Goal: Task Accomplishment & Management: Complete application form

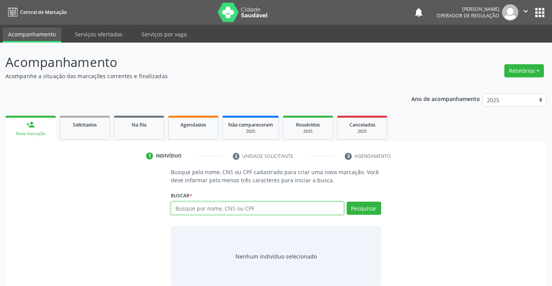
click at [228, 208] on input "text" at bounding box center [257, 208] width 173 height 13
type input "700400413802249"
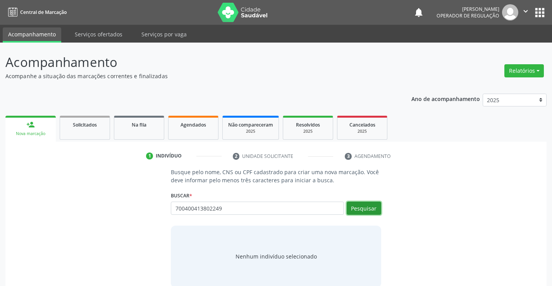
click at [361, 207] on button "Pesquisar" at bounding box center [364, 208] width 34 height 13
type input "700400413802249"
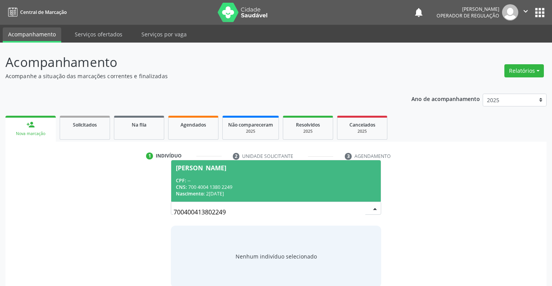
click at [236, 180] on div "CPF: --" at bounding box center [276, 181] width 200 height 7
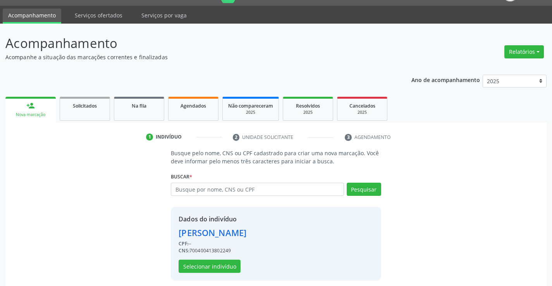
scroll to position [24, 0]
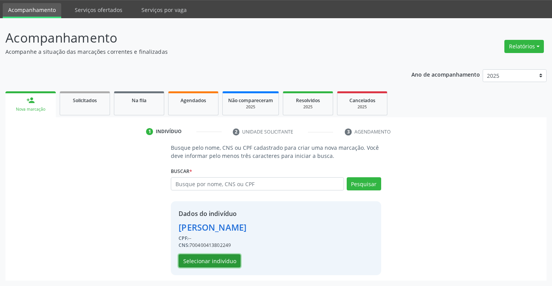
click at [207, 259] on button "Selecionar indivíduo" at bounding box center [210, 261] width 62 height 13
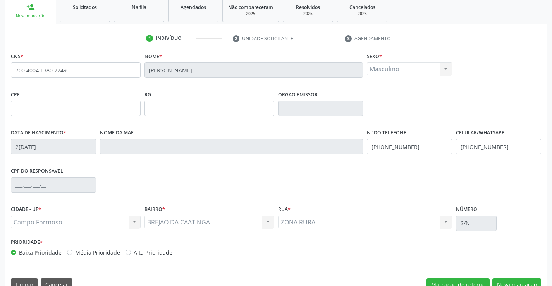
scroll to position [134, 0]
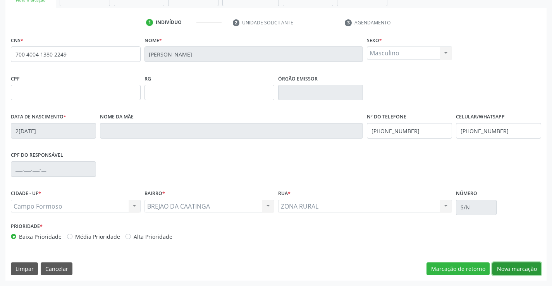
click at [513, 267] on button "Nova marcação" at bounding box center [517, 269] width 49 height 13
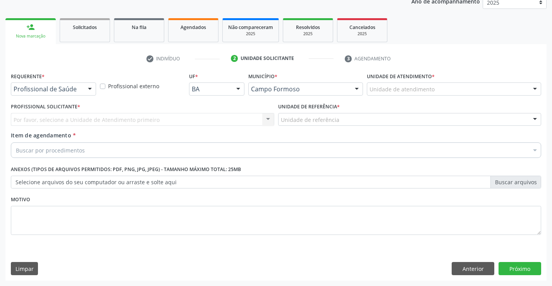
scroll to position [98, 0]
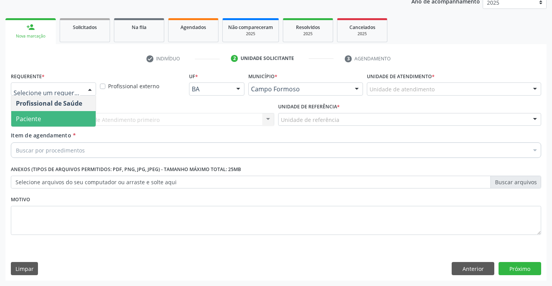
click at [39, 119] on span "Paciente" at bounding box center [28, 119] width 25 height 9
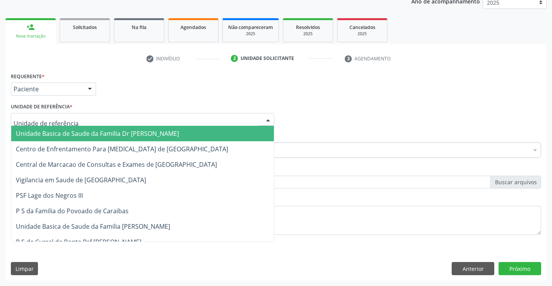
click at [67, 135] on span "Unidade Basica de Saude da Familia Dr [PERSON_NAME]" at bounding box center [97, 133] width 163 height 9
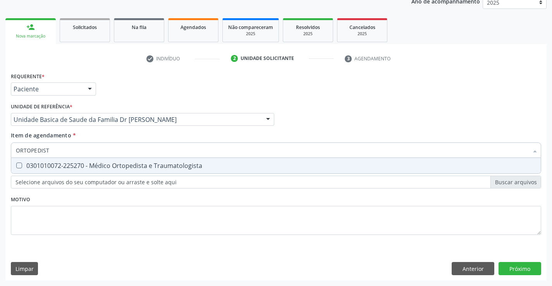
type input "ORTOPEDISTA"
click at [129, 165] on div "0301010072-225270 - Médico Ortopedista e Traumatologista" at bounding box center [276, 166] width 521 height 6
checkbox Traumatologista "true"
click at [125, 140] on div "Item de agendamento * ORTOPEDISTA Desfazer seleção 0301010072-225270 - Médico O…" at bounding box center [276, 143] width 531 height 24
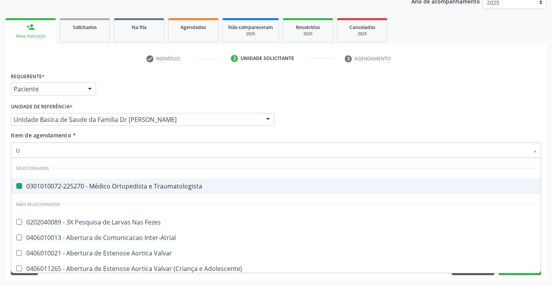
type input "UR"
checkbox Traumatologista "false"
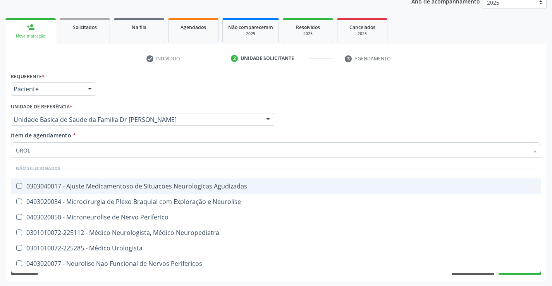
type input "UROLO"
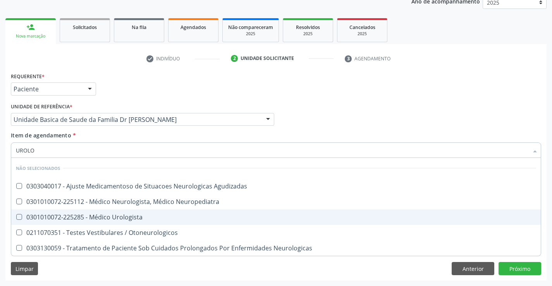
click at [146, 221] on span "0301010072-225285 - Médico Urologista" at bounding box center [276, 218] width 530 height 16
checkbox Urologista "true"
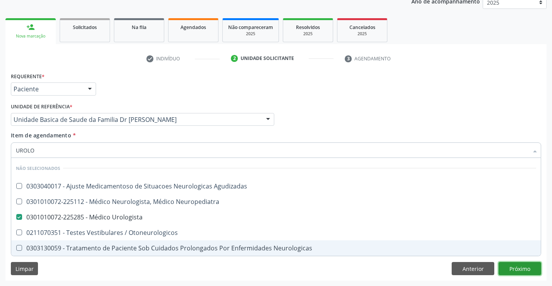
click at [519, 265] on div "Requerente * Paciente Profissional de Saúde Paciente Nenhum resultado encontrad…" at bounding box center [275, 176] width 541 height 210
checkbox Agudizadas "true"
checkbox Neuropediatra "true"
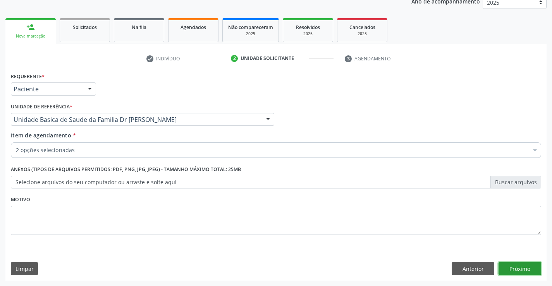
click at [519, 266] on button "Próximo" at bounding box center [520, 268] width 43 height 13
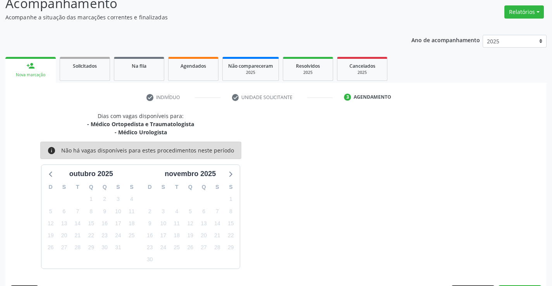
scroll to position [82, 0]
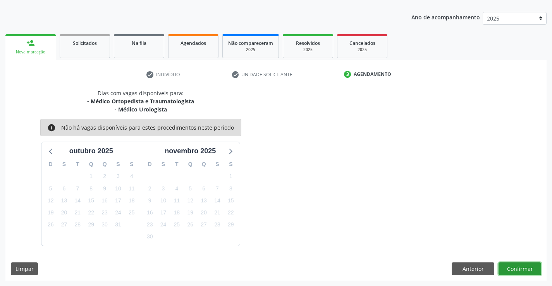
click at [519, 266] on button "Confirmar" at bounding box center [520, 269] width 43 height 13
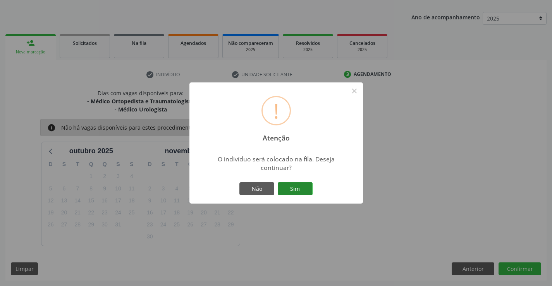
click at [295, 188] on button "Sim" at bounding box center [295, 189] width 35 height 13
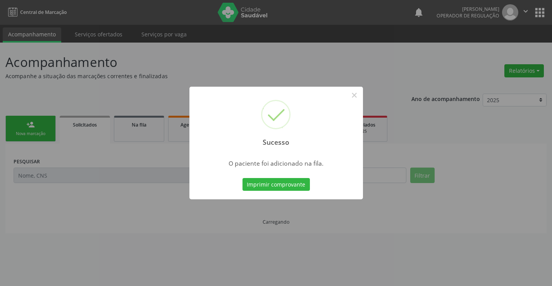
scroll to position [0, 0]
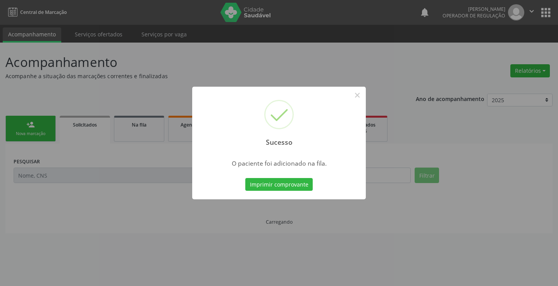
click at [295, 188] on button "Imprimir comprovante" at bounding box center [278, 184] width 67 height 13
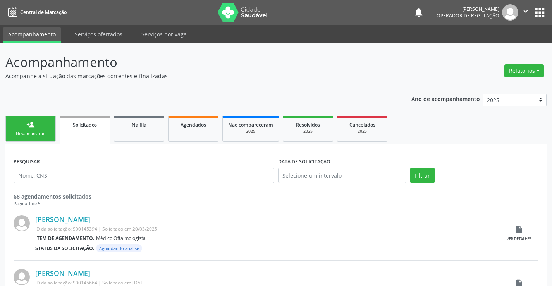
click at [34, 127] on div "person_add" at bounding box center [30, 125] width 9 height 9
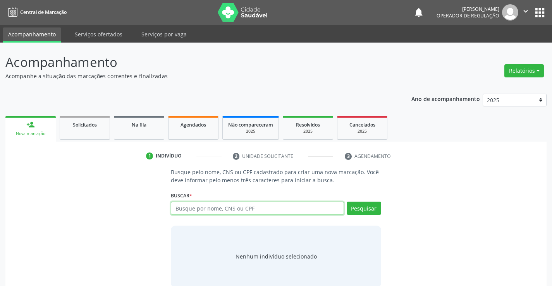
click at [258, 208] on input "text" at bounding box center [257, 208] width 173 height 13
type input "705000699202758"
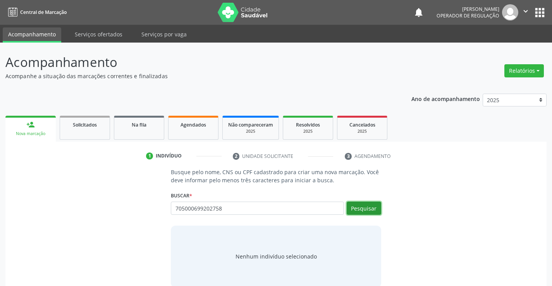
click at [362, 205] on button "Pesquisar" at bounding box center [364, 208] width 34 height 13
type input "705000699202758"
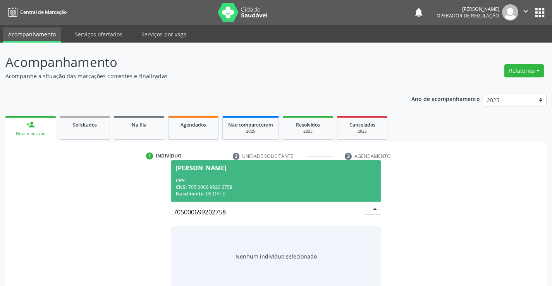
click at [259, 187] on div "CNS: 705 0006 9920 2758" at bounding box center [276, 187] width 200 height 7
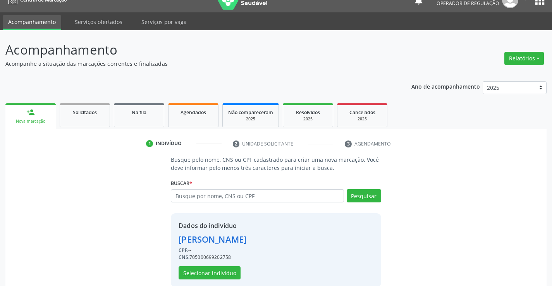
scroll to position [24, 0]
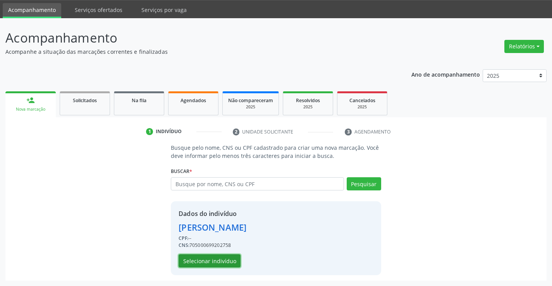
click at [202, 260] on button "Selecionar indivíduo" at bounding box center [210, 261] width 62 height 13
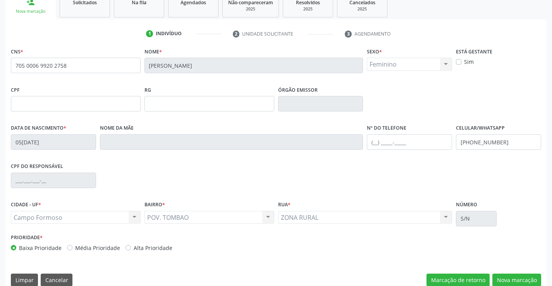
scroll to position [134, 0]
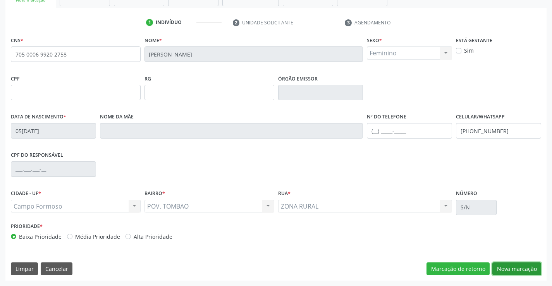
click at [513, 265] on button "Nova marcação" at bounding box center [517, 269] width 49 height 13
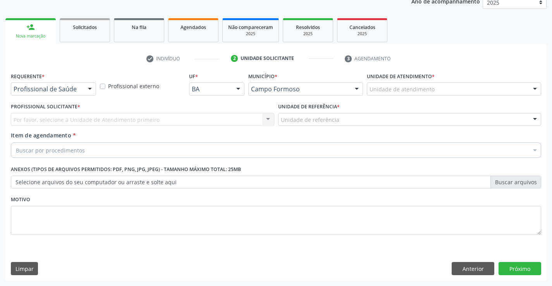
scroll to position [98, 0]
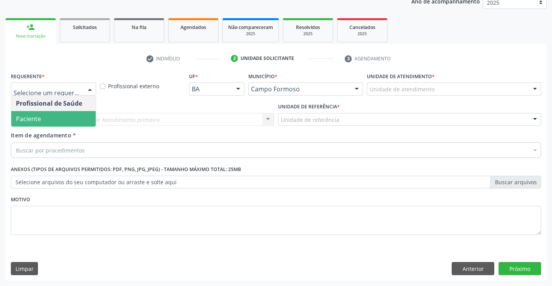
click at [34, 119] on span "Paciente" at bounding box center [28, 119] width 25 height 9
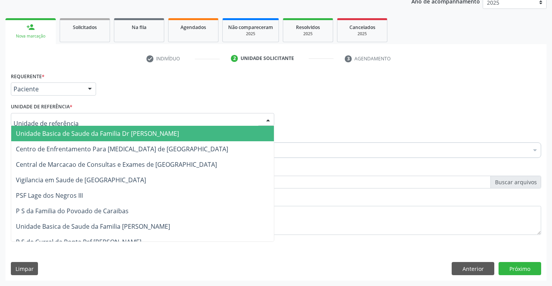
click at [43, 131] on span "Unidade Basica de Saude da Familia Dr [PERSON_NAME]" at bounding box center [97, 133] width 163 height 9
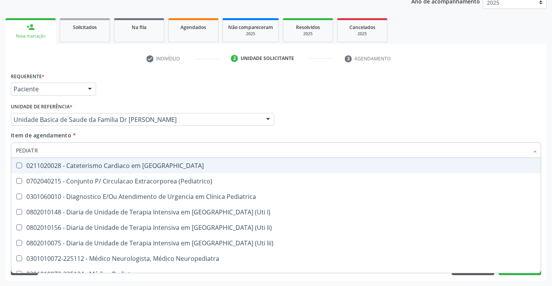
type input "PEDIATRA"
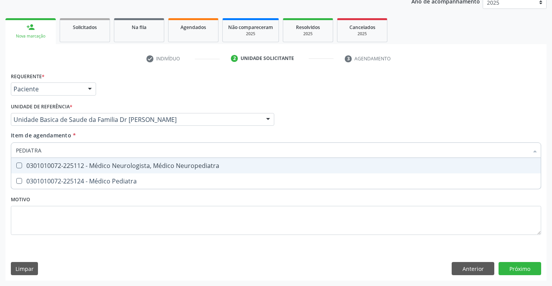
click at [143, 165] on div "0301010072-225112 - Médico Neurologista, Médico Neuropediatra" at bounding box center [276, 166] width 521 height 6
click at [134, 165] on div "0301010072-225112 - Médico Neurologista, Médico Neuropediatra" at bounding box center [276, 166] width 521 height 6
checkbox Neuropediatra "false"
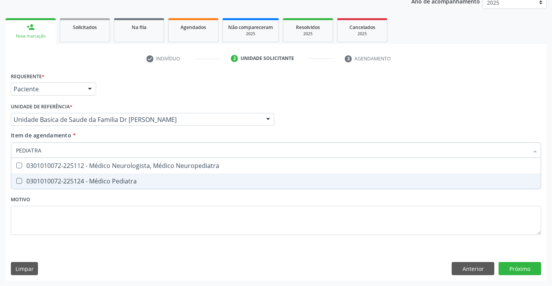
click at [130, 178] on div "0301010072-225124 - Médico Pediatra" at bounding box center [276, 181] width 521 height 6
checkbox Pediatra "true"
click at [515, 268] on div "Requerente * Paciente Profissional de Saúde Paciente Nenhum resultado encontrad…" at bounding box center [275, 176] width 541 height 210
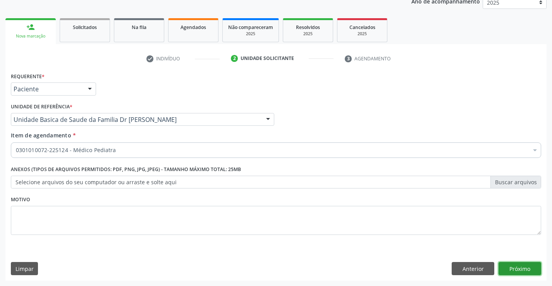
click at [511, 267] on button "Próximo" at bounding box center [520, 268] width 43 height 13
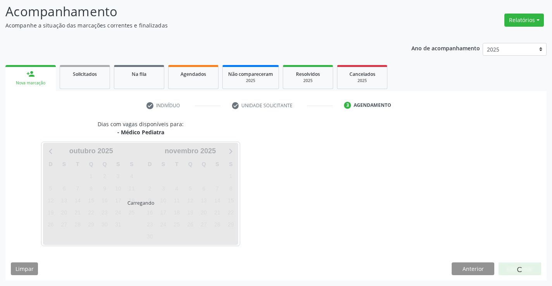
scroll to position [51, 0]
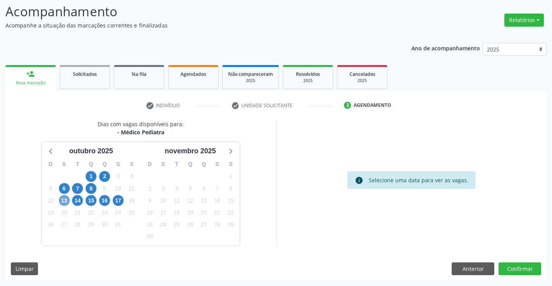
click at [63, 201] on span "13" at bounding box center [64, 200] width 11 height 11
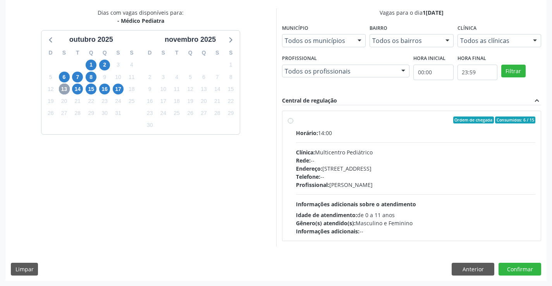
scroll to position [163, 0]
click at [361, 128] on label "Ordem de chegada Consumidos: 6 / 15 Horário: 14:00 Clínica: Multicentro Pediátr…" at bounding box center [416, 175] width 240 height 119
click at [293, 123] on input "Ordem de chegada Consumidos: 6 / 15 Horário: 14:00 Clínica: Multicentro Pediátr…" at bounding box center [290, 119] width 5 height 7
radio input "true"
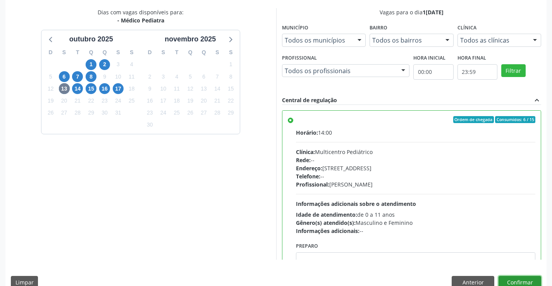
click at [513, 281] on button "Confirmar" at bounding box center [520, 282] width 43 height 13
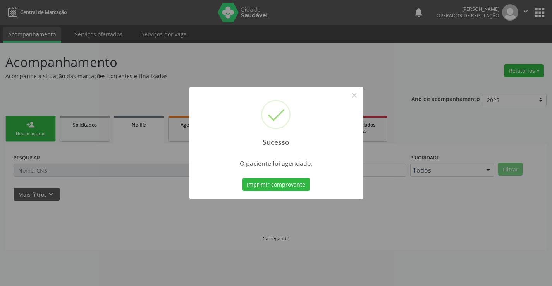
scroll to position [0, 0]
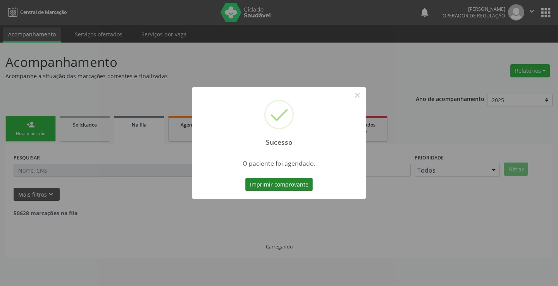
click at [281, 184] on button "Imprimir comprovante" at bounding box center [278, 184] width 67 height 13
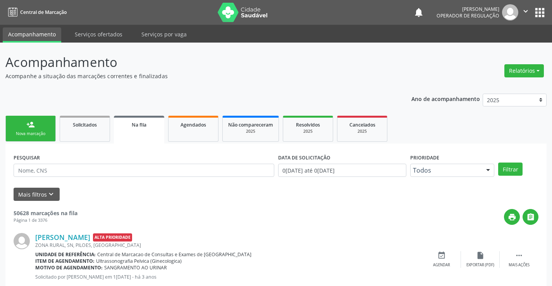
click at [34, 125] on div "person_add" at bounding box center [30, 125] width 9 height 9
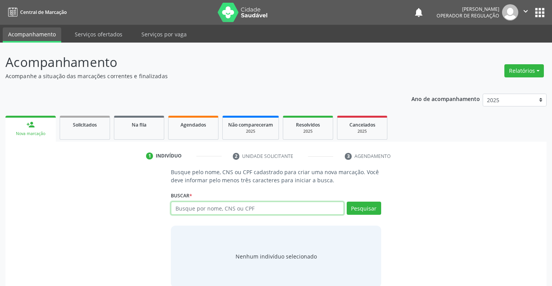
click at [242, 209] on input "text" at bounding box center [257, 208] width 173 height 13
type input "703408273825111"
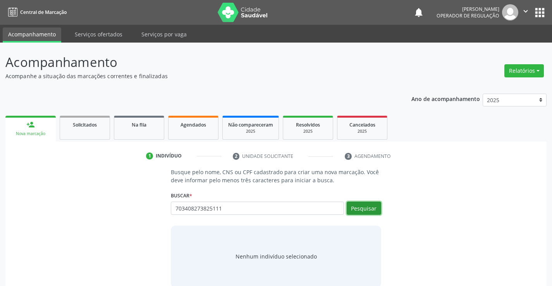
click at [366, 205] on button "Pesquisar" at bounding box center [364, 208] width 34 height 13
type input "703408273825111"
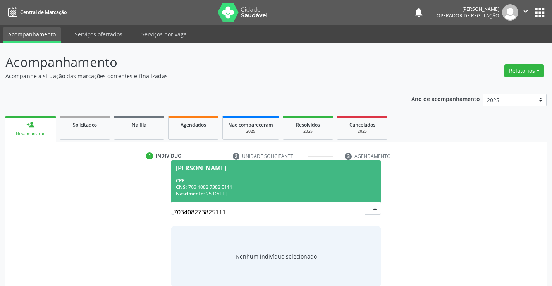
click at [231, 178] on div "CPF: --" at bounding box center [276, 181] width 200 height 7
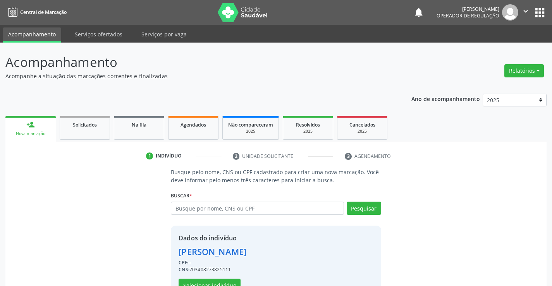
scroll to position [24, 0]
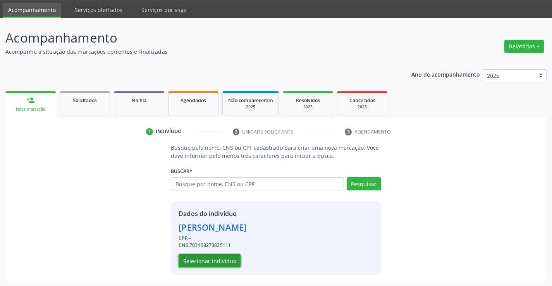
click at [208, 262] on button "Selecionar indivíduo" at bounding box center [210, 261] width 62 height 13
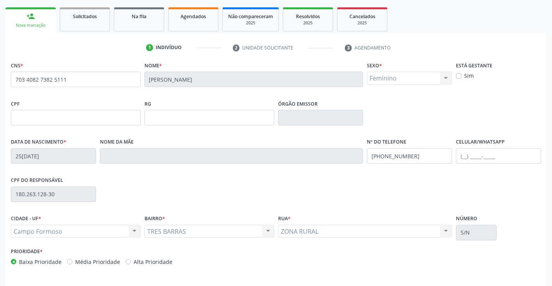
scroll to position [134, 0]
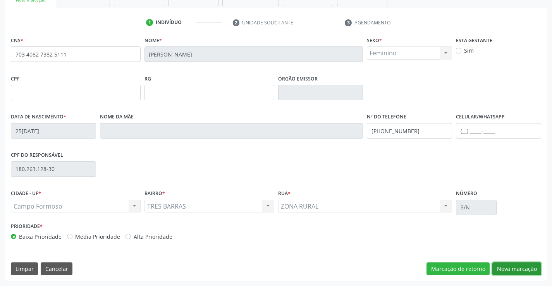
click at [514, 267] on button "Nova marcação" at bounding box center [517, 269] width 49 height 13
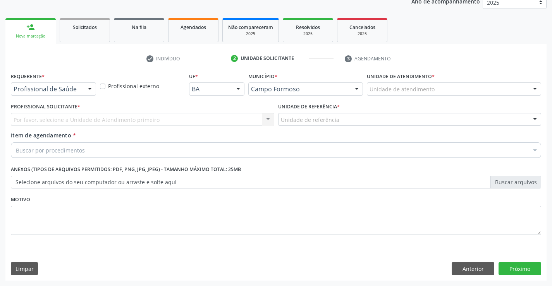
scroll to position [98, 0]
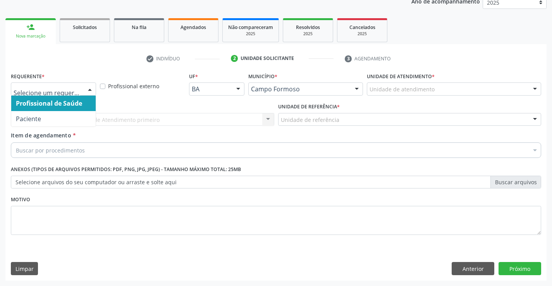
click at [42, 83] on div at bounding box center [53, 89] width 85 height 13
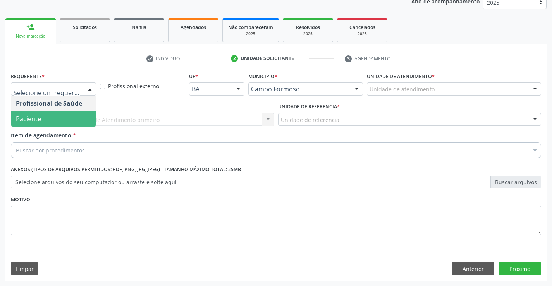
click at [40, 119] on span "Paciente" at bounding box center [28, 119] width 25 height 9
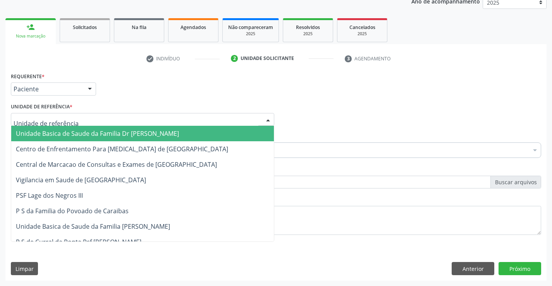
click at [65, 134] on span "Unidade Basica de Saude da Familia Dr [PERSON_NAME]" at bounding box center [97, 133] width 163 height 9
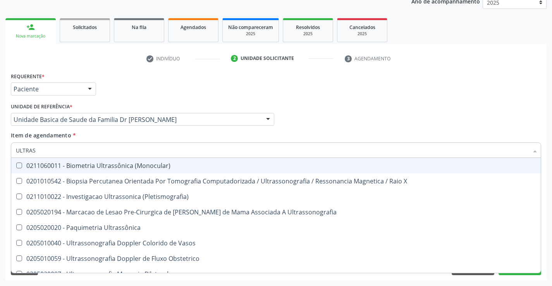
type input "ULTRASS"
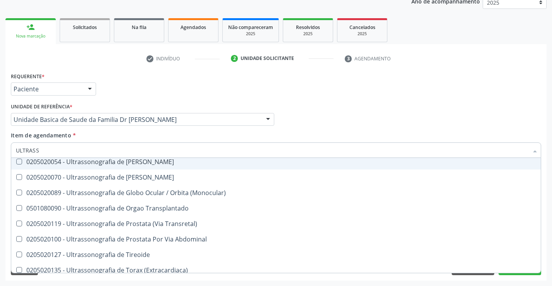
scroll to position [241, 0]
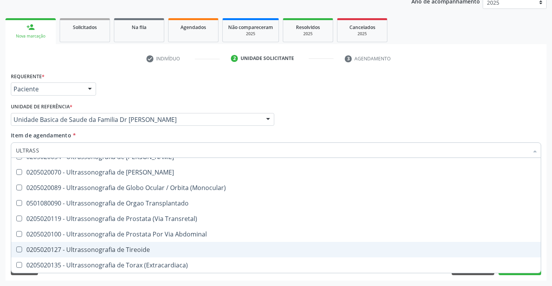
click at [151, 252] on div "0205020127 - Ultrassonografia de Tireoide" at bounding box center [276, 250] width 521 height 6
checkbox Tireoide "true"
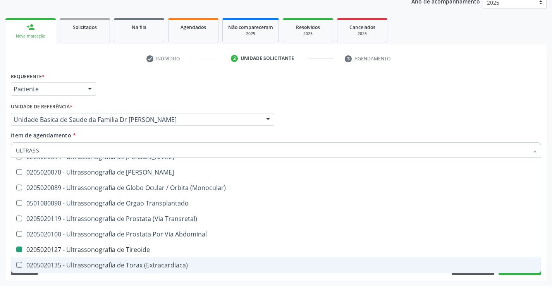
click at [545, 250] on div "Requerente * Paciente Profissional de Saúde Paciente Nenhum resultado encontrad…" at bounding box center [275, 176] width 541 height 210
checkbox X "true"
checkbox Tireoide "false"
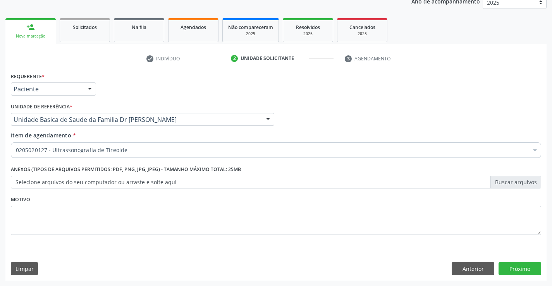
scroll to position [0, 0]
click at [524, 269] on button "Próximo" at bounding box center [520, 268] width 43 height 13
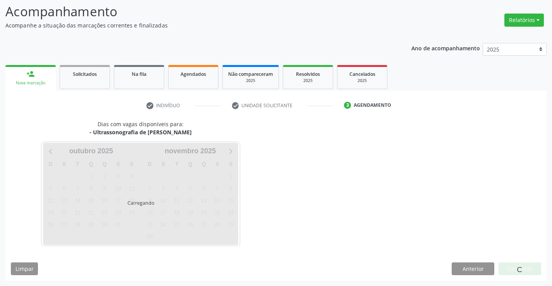
scroll to position [51, 0]
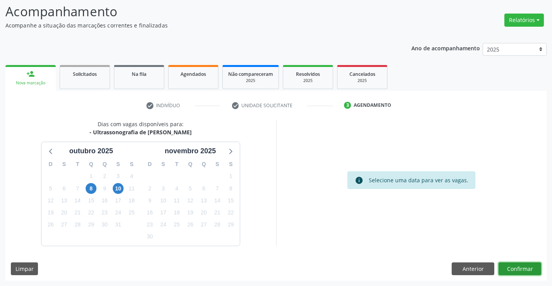
click at [524, 269] on button "Confirmar" at bounding box center [520, 269] width 43 height 13
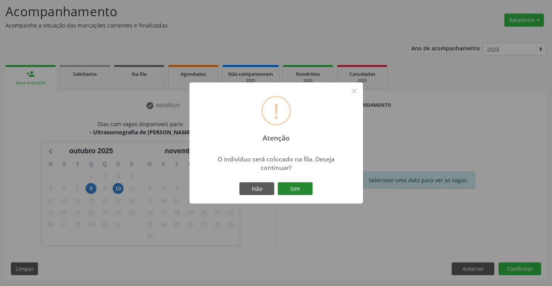
click at [294, 186] on button "Sim" at bounding box center [295, 189] width 35 height 13
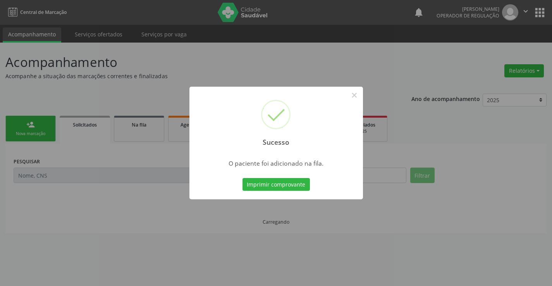
scroll to position [0, 0]
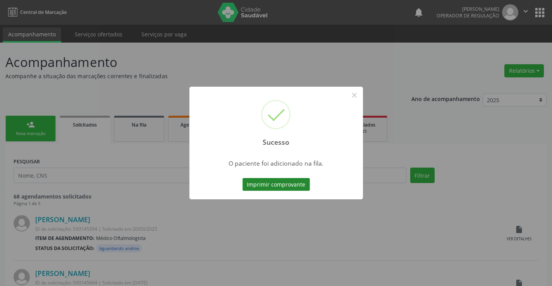
click at [291, 185] on button "Imprimir comprovante" at bounding box center [276, 184] width 67 height 13
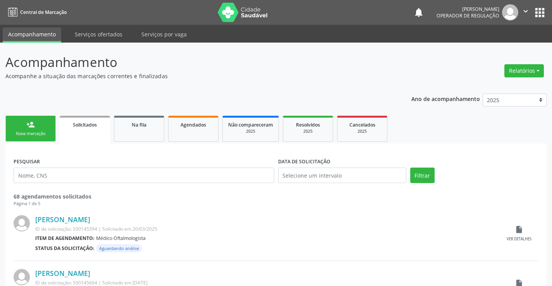
click at [29, 131] on link "person_add Nova marcação" at bounding box center [30, 129] width 50 height 26
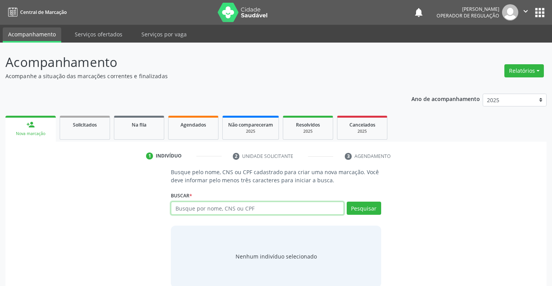
click at [239, 210] on input "text" at bounding box center [257, 208] width 173 height 13
click at [253, 210] on input "text" at bounding box center [257, 208] width 173 height 13
click at [238, 206] on input "text" at bounding box center [257, 208] width 173 height 13
click at [235, 213] on input "text" at bounding box center [257, 208] width 173 height 13
click at [238, 211] on input "text" at bounding box center [257, 208] width 173 height 13
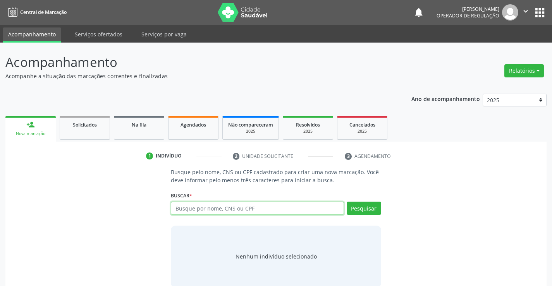
click at [238, 207] on input "text" at bounding box center [257, 208] width 173 height 13
type input "705009876626251"
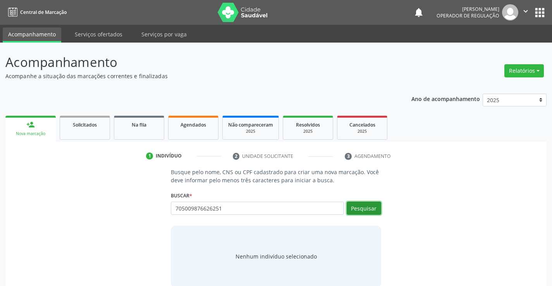
click at [367, 208] on button "Pesquisar" at bounding box center [364, 208] width 34 height 13
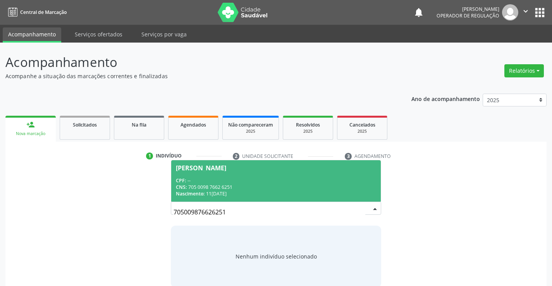
click at [237, 173] on span "[PERSON_NAME] CPF: -- CNS: 705 0098 7662 6251 Nascimento: 11[DATE]" at bounding box center [275, 180] width 209 height 41
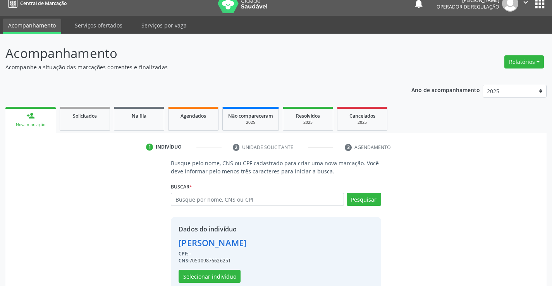
scroll to position [24, 0]
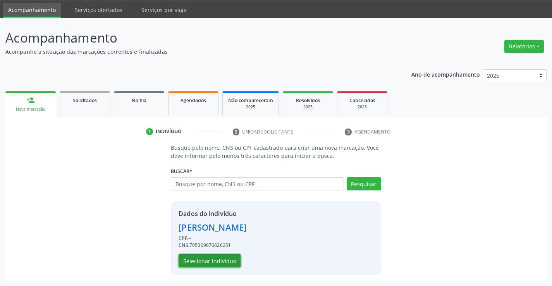
click at [204, 260] on button "Selecionar indivíduo" at bounding box center [210, 261] width 62 height 13
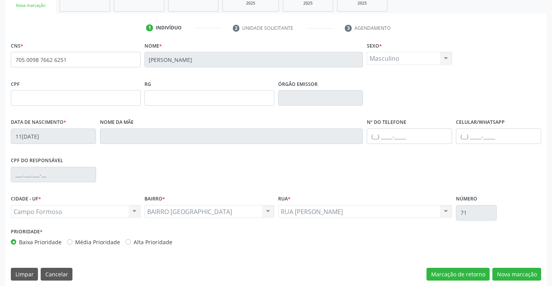
scroll to position [134, 0]
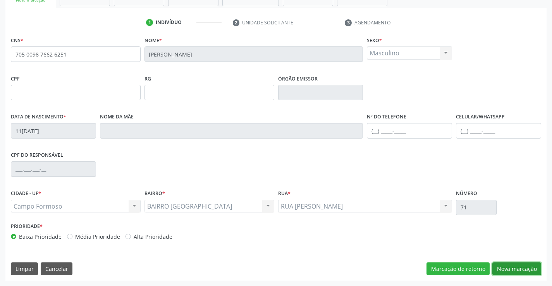
click at [509, 266] on button "Nova marcação" at bounding box center [517, 269] width 49 height 13
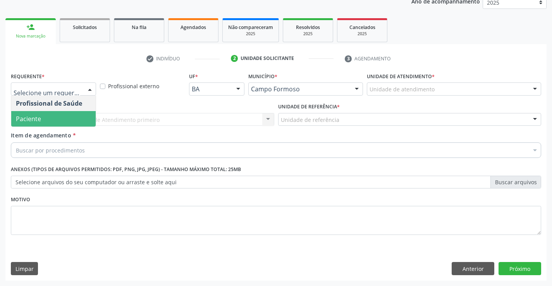
click at [39, 120] on span "Paciente" at bounding box center [28, 119] width 25 height 9
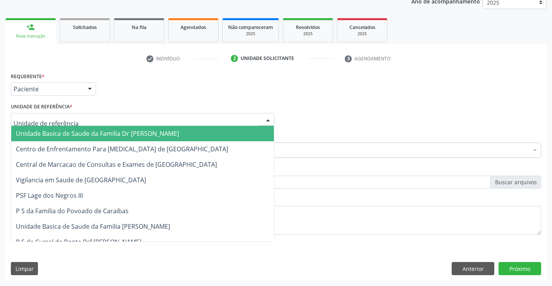
click at [76, 136] on span "Unidade Basica de Saude da Familia Dr [PERSON_NAME]" at bounding box center [97, 133] width 163 height 9
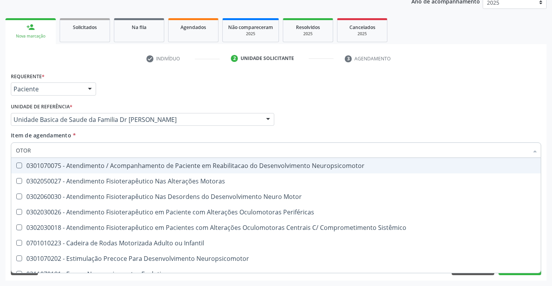
type input "OTORR"
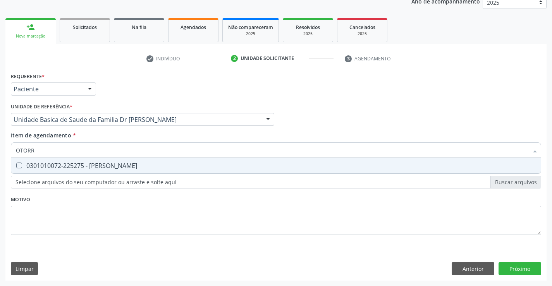
click at [97, 167] on div "0301010072-225275 - [PERSON_NAME]" at bounding box center [276, 166] width 521 height 6
checkbox Otorrinolaringologista "true"
click at [521, 272] on div "Requerente * Paciente Profissional de Saúde Paciente Nenhum resultado encontrad…" at bounding box center [275, 176] width 541 height 210
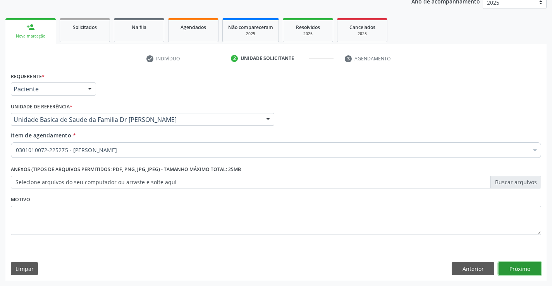
click at [521, 272] on button "Próximo" at bounding box center [520, 268] width 43 height 13
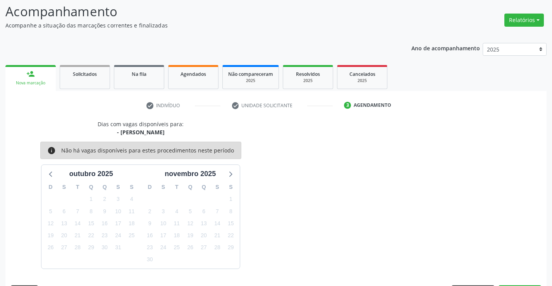
scroll to position [74, 0]
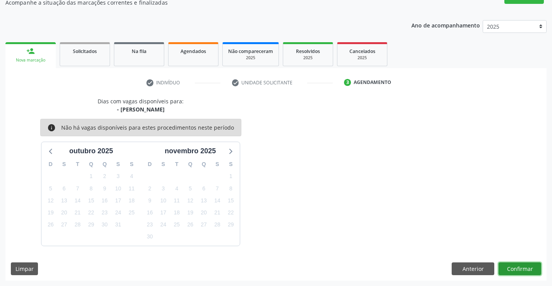
click at [521, 267] on button "Confirmar" at bounding box center [520, 269] width 43 height 13
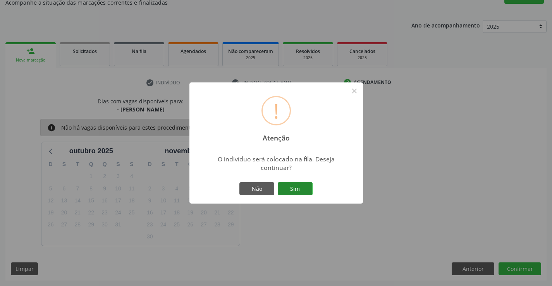
click at [303, 186] on button "Sim" at bounding box center [295, 189] width 35 height 13
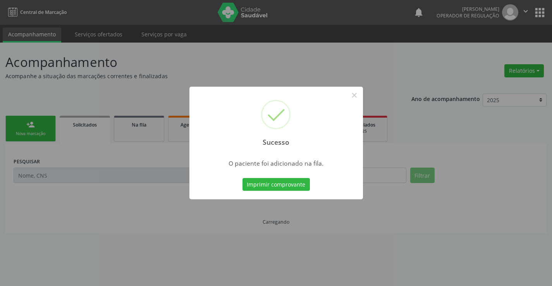
scroll to position [0, 0]
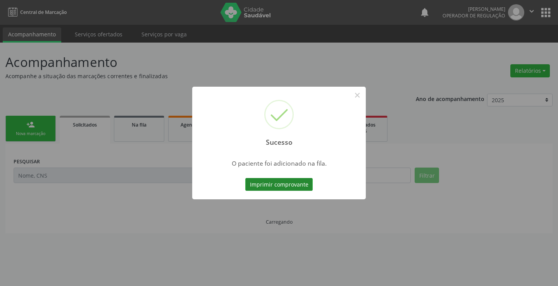
click at [291, 182] on button "Imprimir comprovante" at bounding box center [278, 184] width 67 height 13
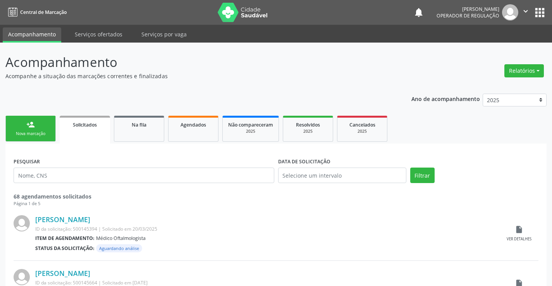
click at [30, 134] on div "Nova marcação" at bounding box center [30, 134] width 39 height 6
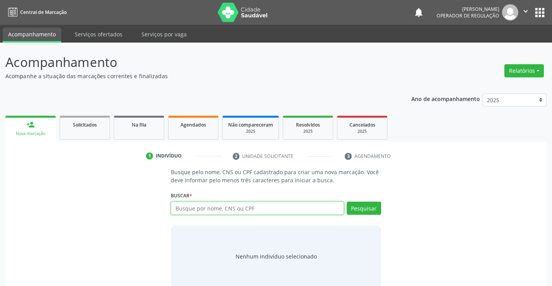
click at [259, 209] on input "text" at bounding box center [257, 208] width 173 height 13
click at [522, 8] on icon "" at bounding box center [526, 11] width 9 height 9
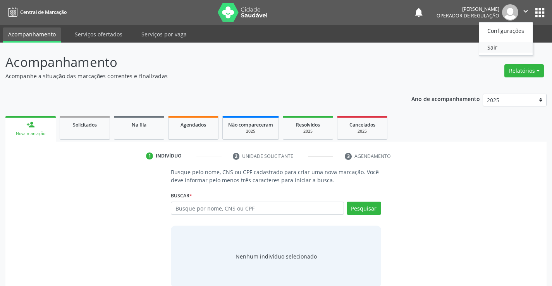
click at [497, 45] on link "Sair" at bounding box center [505, 47] width 53 height 11
